Goal: Task Accomplishment & Management: Use online tool/utility

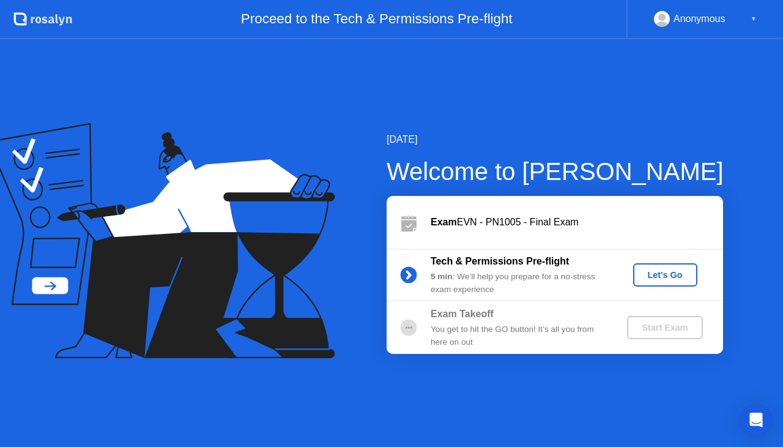
click at [683, 270] on div "Let's Go" at bounding box center [665, 275] width 54 height 10
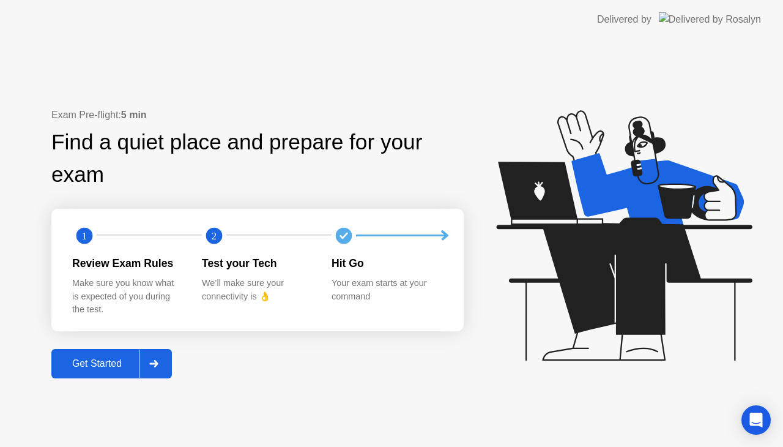
click at [163, 360] on div at bounding box center [153, 363] width 29 height 28
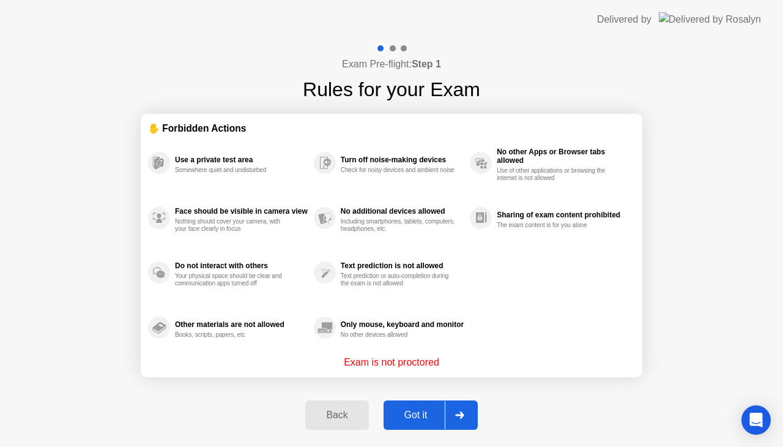
click at [455, 426] on div at bounding box center [459, 415] width 29 height 28
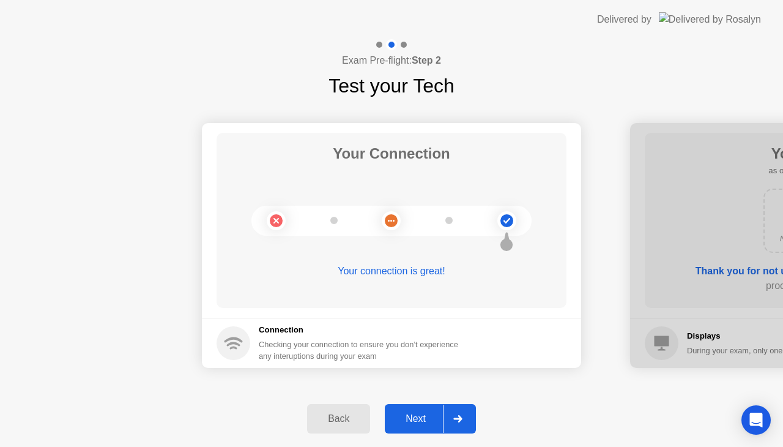
click at [455, 426] on div at bounding box center [457, 419] width 29 height 28
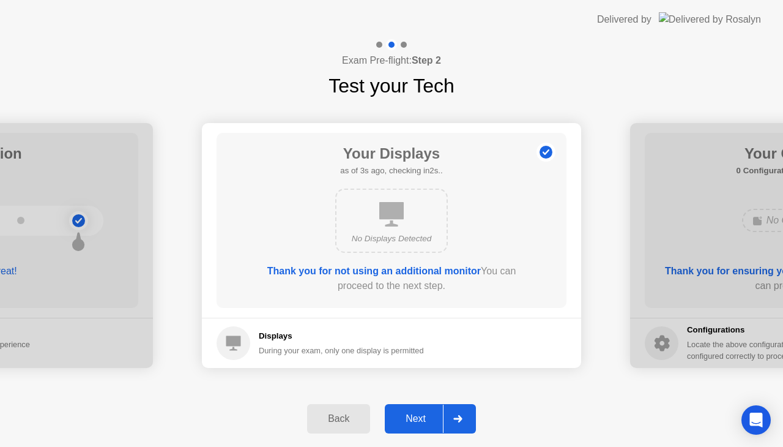
click at [455, 417] on icon at bounding box center [458, 418] width 9 height 7
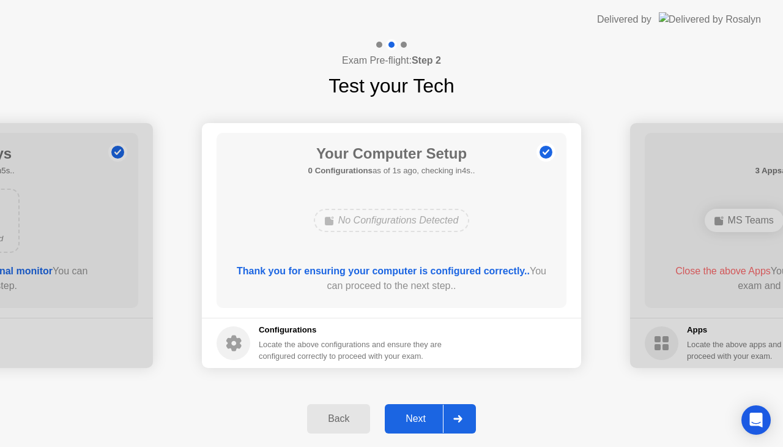
click at [455, 417] on icon at bounding box center [458, 418] width 9 height 7
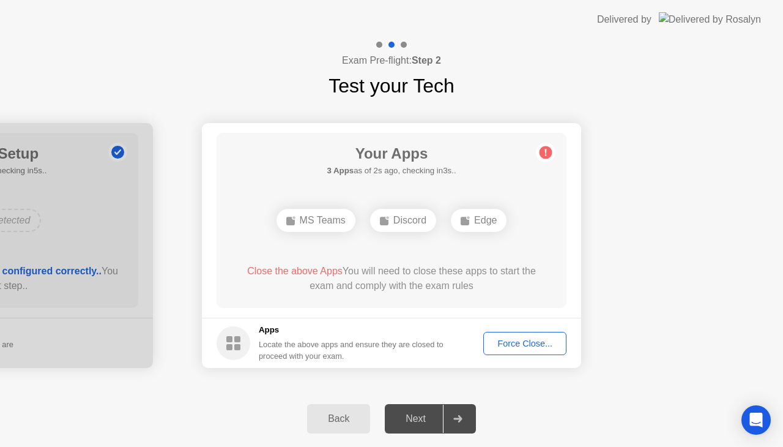
click at [517, 338] on div "Force Close..." at bounding box center [525, 343] width 75 height 10
click at [518, 338] on div "Force Close..." at bounding box center [525, 343] width 75 height 10
click at [502, 344] on div "Force Close..." at bounding box center [525, 343] width 75 height 10
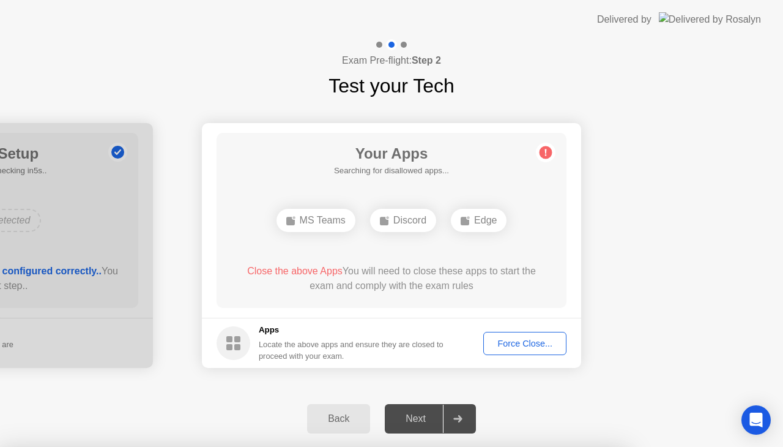
click at [518, 340] on div "Force Close..." at bounding box center [525, 343] width 75 height 10
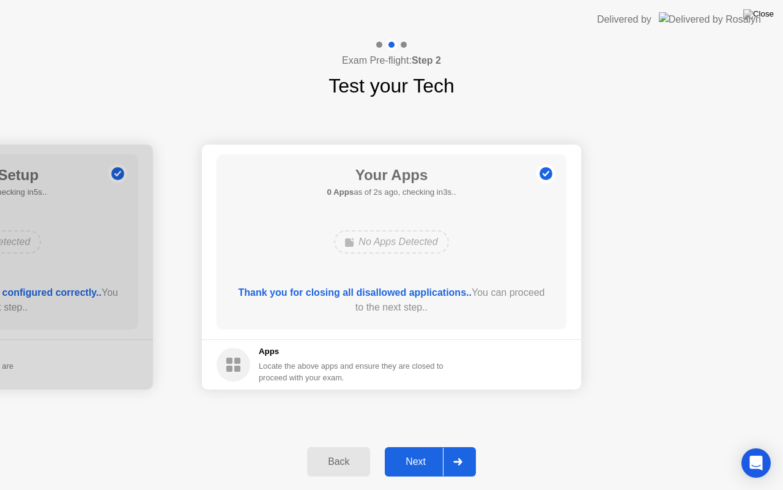
click at [426, 446] on div "Next" at bounding box center [416, 461] width 54 height 11
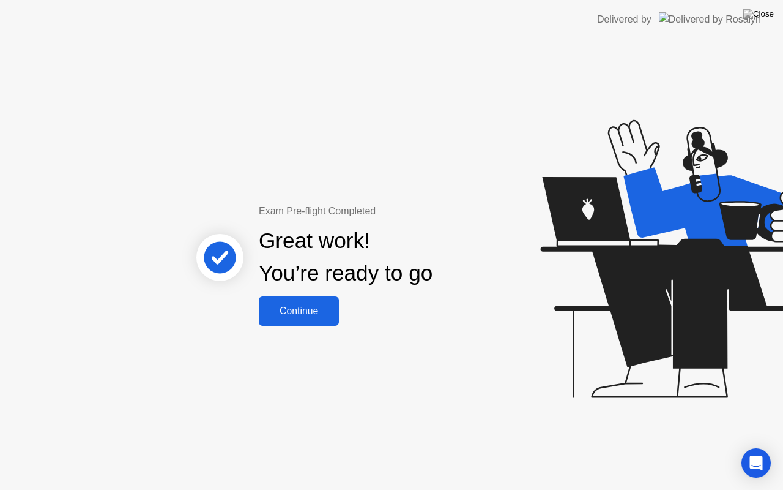
click at [327, 307] on div "Continue" at bounding box center [299, 310] width 73 height 11
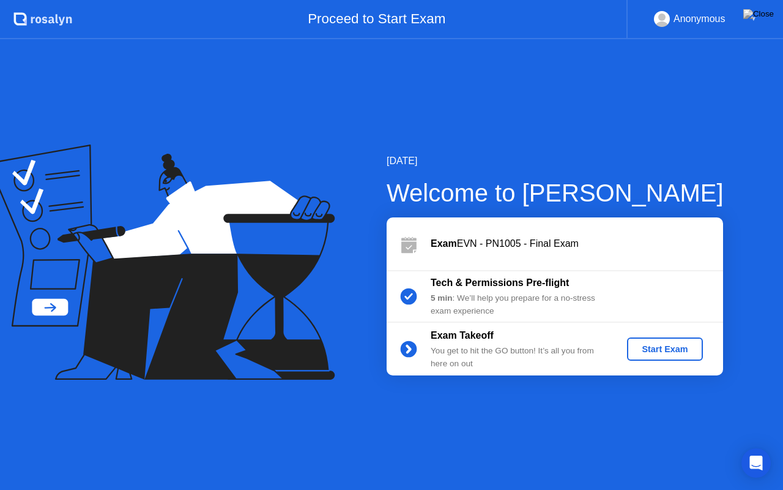
click at [657, 345] on div "Start Exam" at bounding box center [664, 349] width 65 height 10
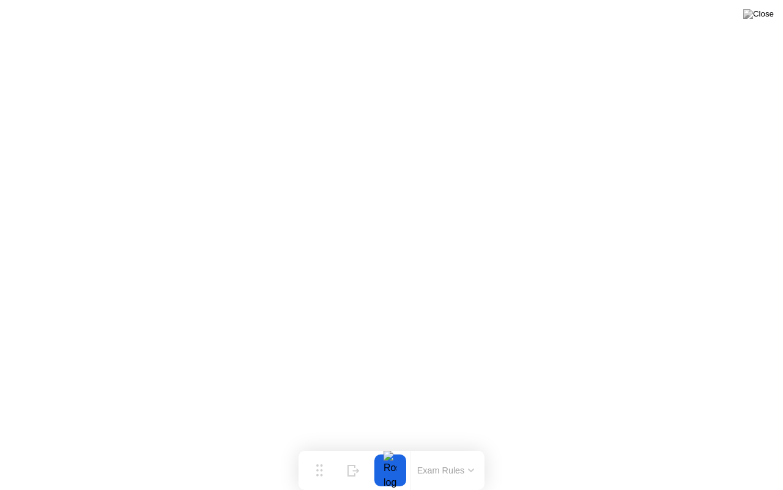
click at [763, 22] on button at bounding box center [759, 14] width 37 height 16
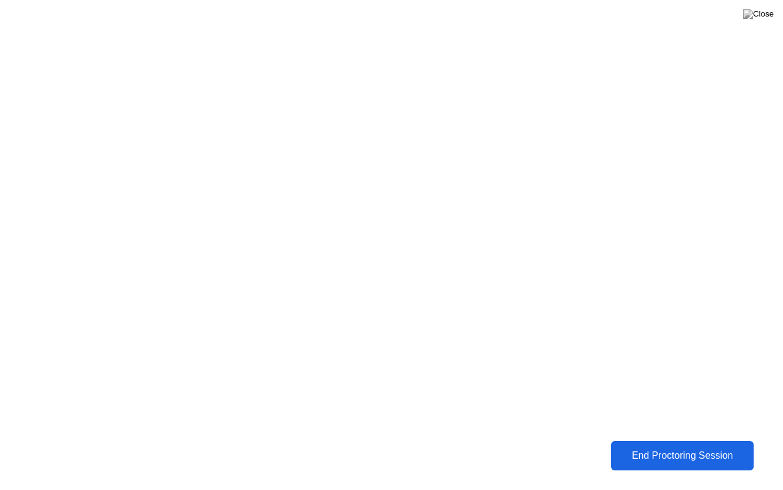
click at [670, 446] on div "End Proctoring Session" at bounding box center [682, 455] width 136 height 11
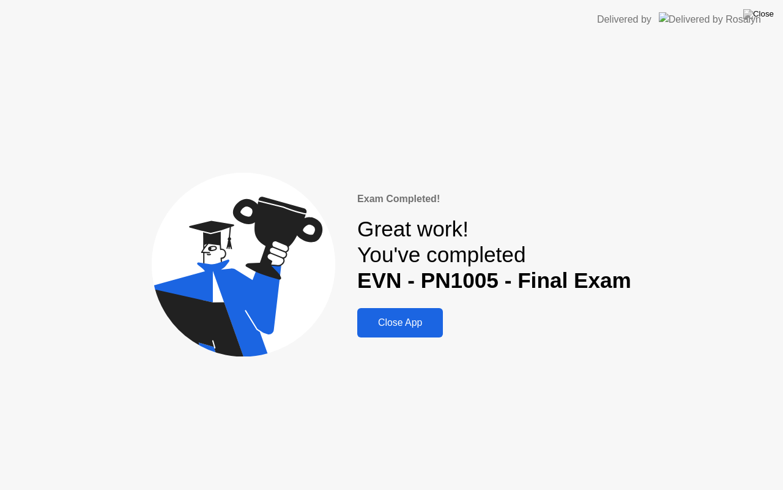
click at [408, 332] on button "Close App" at bounding box center [400, 322] width 86 height 29
